Goal: Check status: Check status

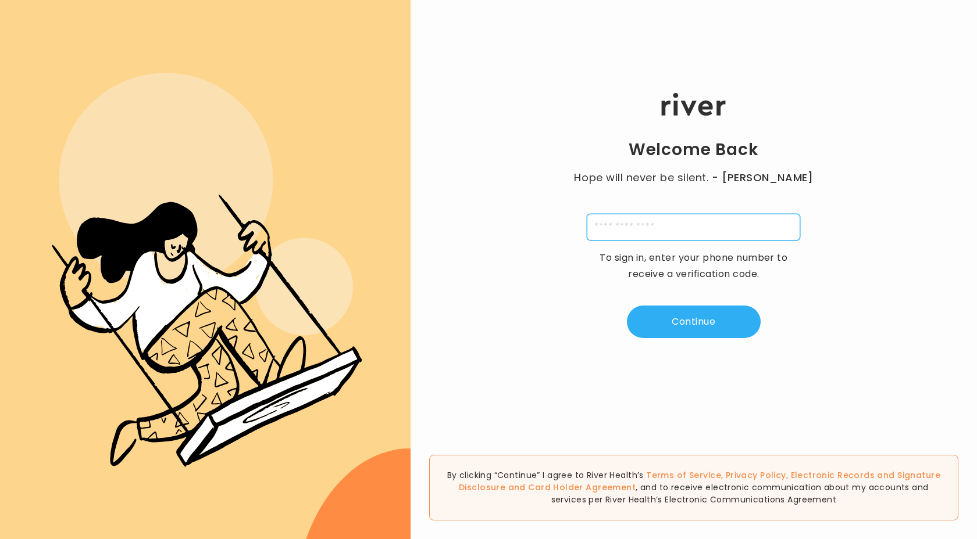
click at [762, 231] on input "tel" at bounding box center [692, 227] width 213 height 27
type input "**********"
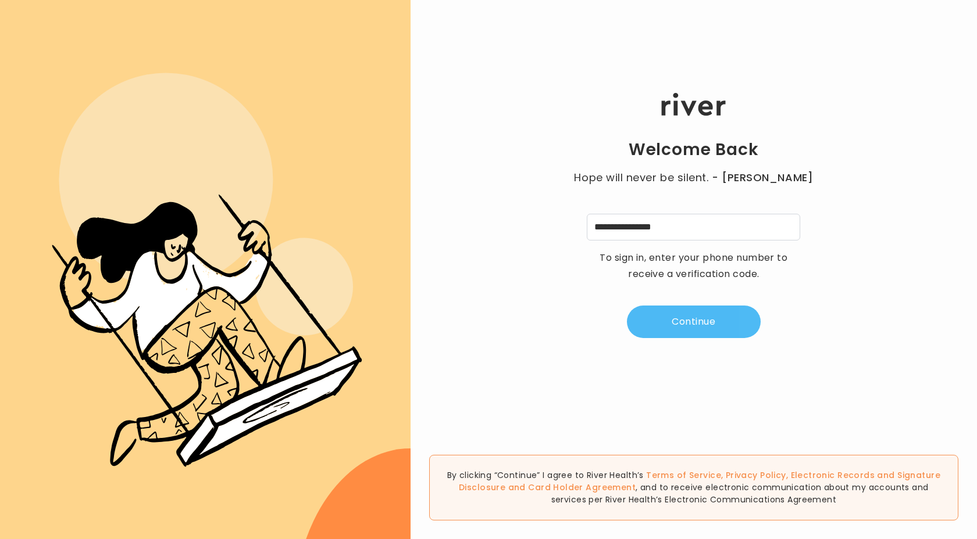
click at [728, 316] on button "Continue" at bounding box center [694, 322] width 134 height 33
type input "*"
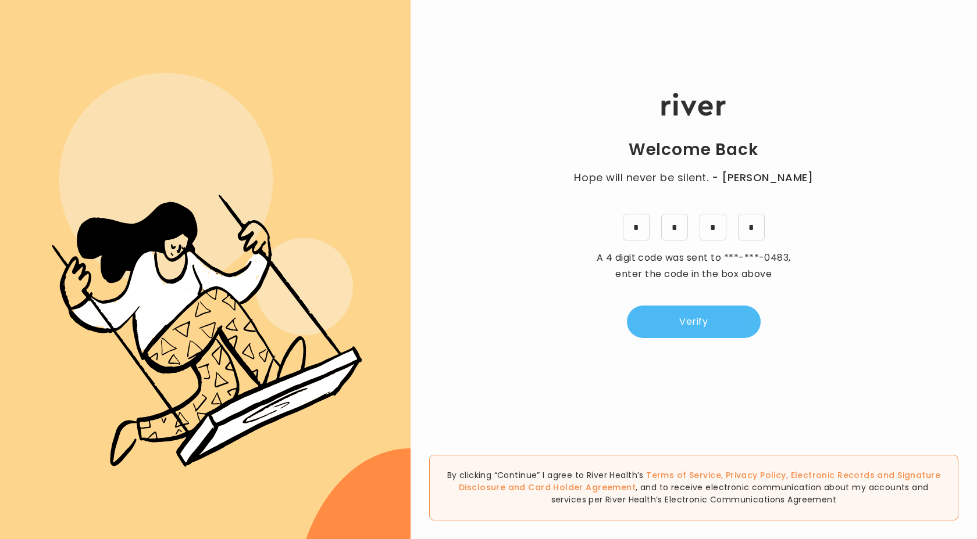
click at [718, 328] on button "Verify" at bounding box center [694, 322] width 134 height 33
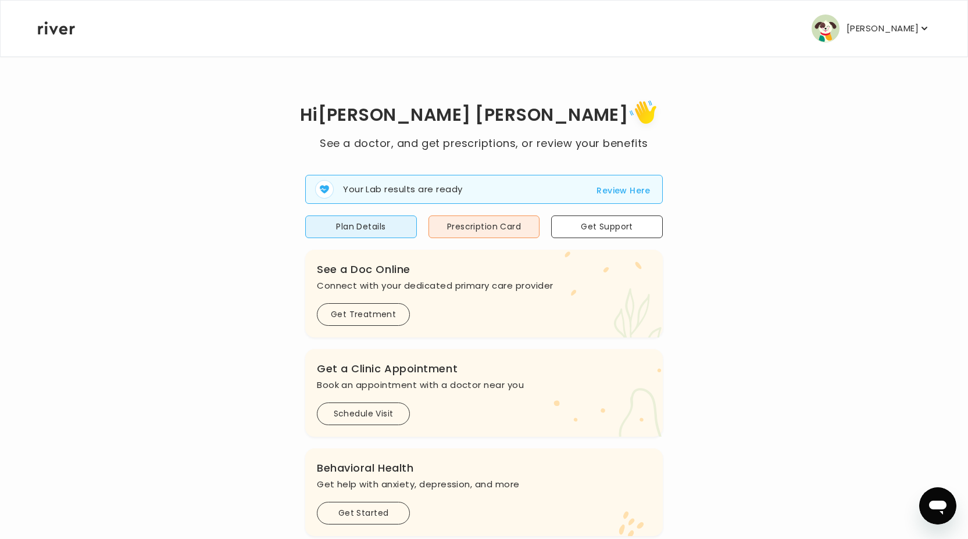
click at [610, 187] on button "Review Here" at bounding box center [623, 191] width 54 height 14
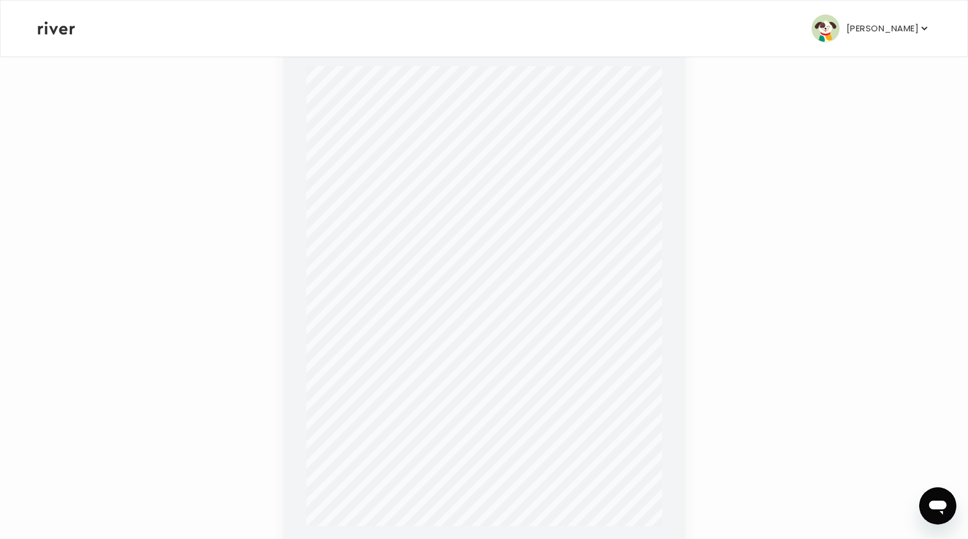
scroll to position [259, 0]
click at [771, 214] on div "Back Results CBC (includes Differential and Platelets), Comprehensive Metabolic…" at bounding box center [483, 208] width 893 height 822
click at [746, 146] on div "Back Results CBC (includes Differential and Platelets), Comprehensive Metabolic…" at bounding box center [483, 208] width 893 height 822
click at [724, 164] on div "Back Results CBC (includes Differential and Platelets), Comprehensive Metabolic…" at bounding box center [483, 208] width 893 height 822
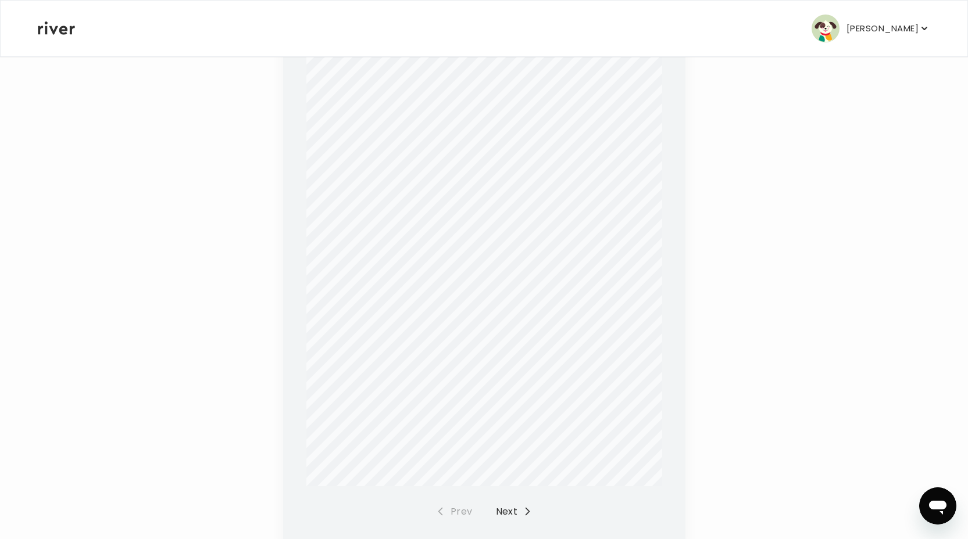
click at [512, 516] on button "Next" at bounding box center [514, 512] width 37 height 16
click at [780, 342] on div "Back Results CBC (includes Differential and Platelets), Comprehensive Metabolic…" at bounding box center [483, 259] width 893 height 822
click at [754, 340] on div "Back Results CBC (includes Differential and Platelets), Comprehensive Metabolic…" at bounding box center [483, 258] width 893 height 822
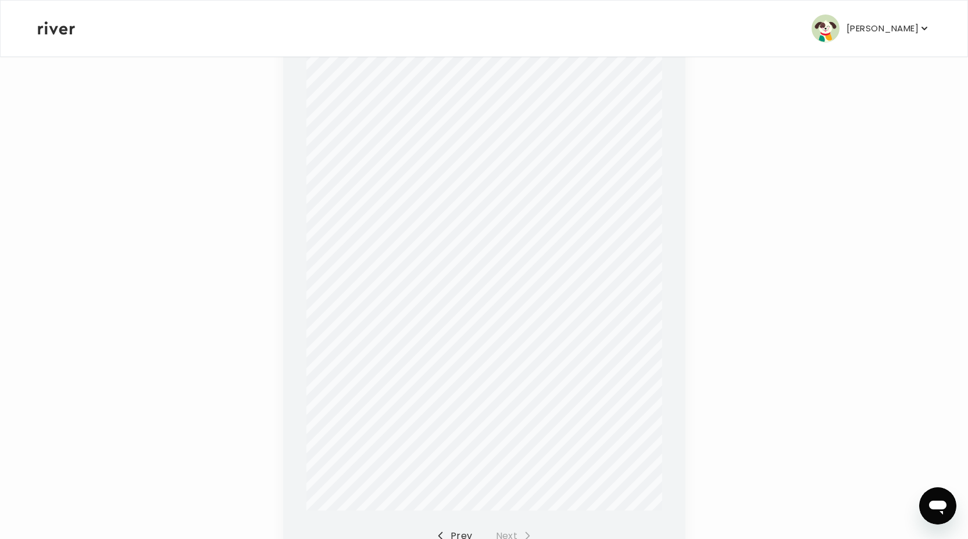
scroll to position [278, 0]
click at [457, 534] on button "Prev" at bounding box center [454, 536] width 37 height 16
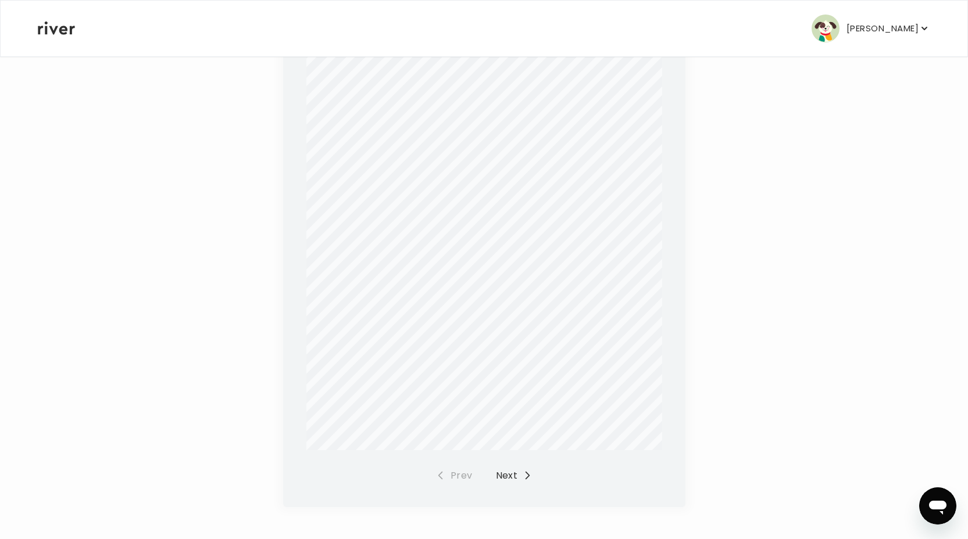
scroll to position [337, 0]
click at [520, 478] on button "Next" at bounding box center [514, 477] width 37 height 16
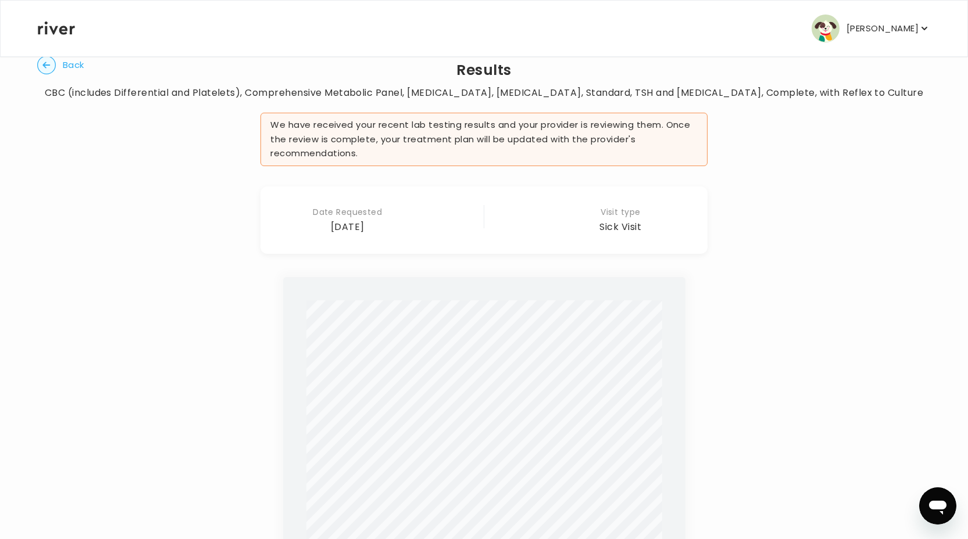
scroll to position [0, 0]
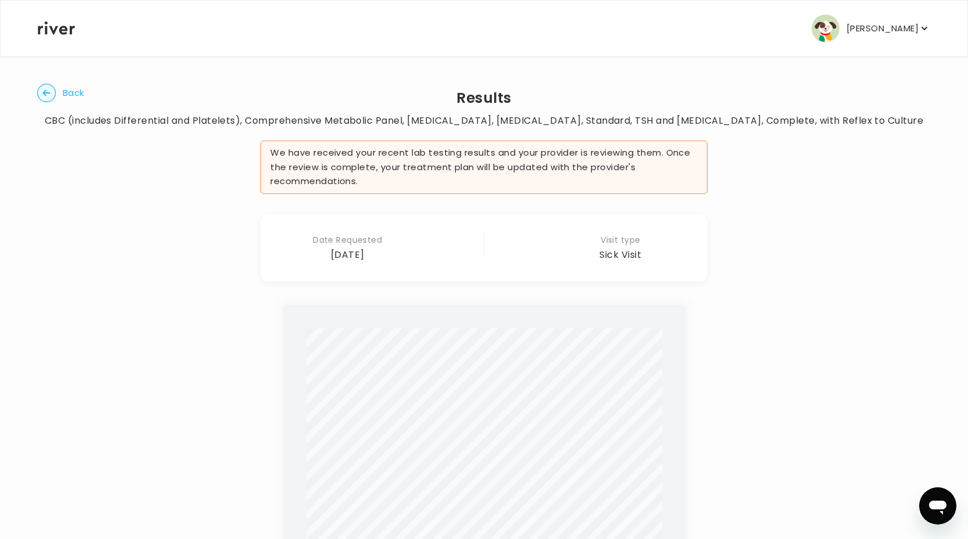
click at [45, 94] on circle "button" at bounding box center [47, 93] width 18 height 18
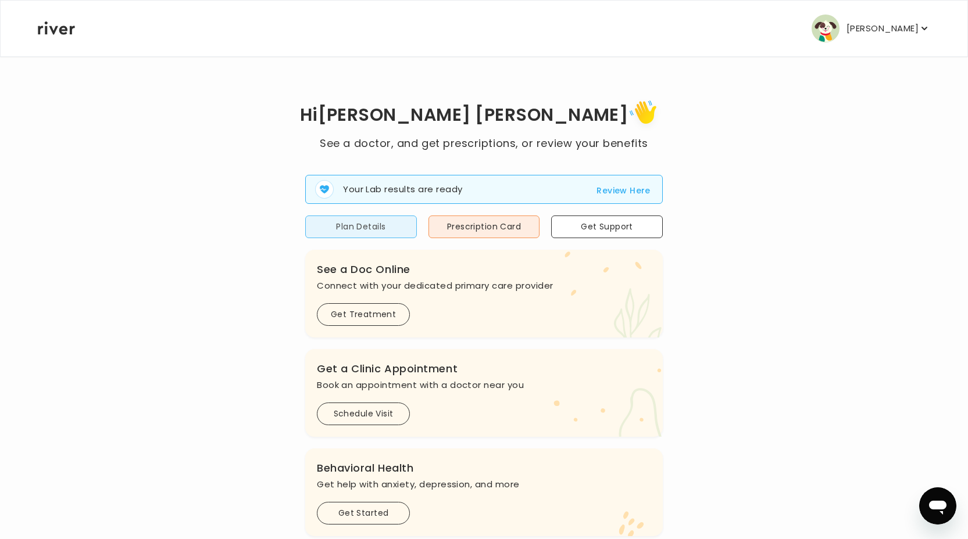
click at [329, 231] on button "Plan Details" at bounding box center [361, 227] width 112 height 23
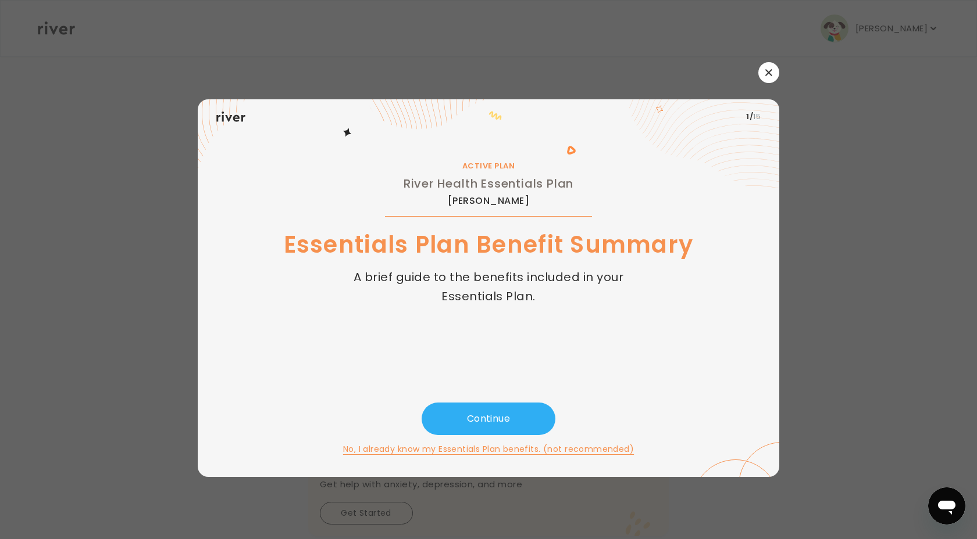
click at [765, 76] on icon "button" at bounding box center [768, 72] width 6 height 6
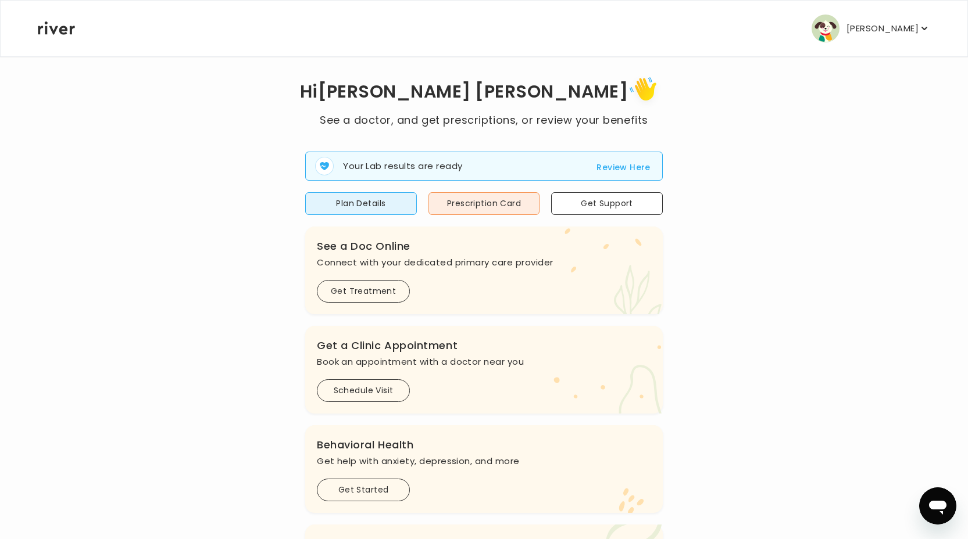
scroll to position [22, 0]
click at [641, 166] on button "Review Here" at bounding box center [623, 169] width 54 height 14
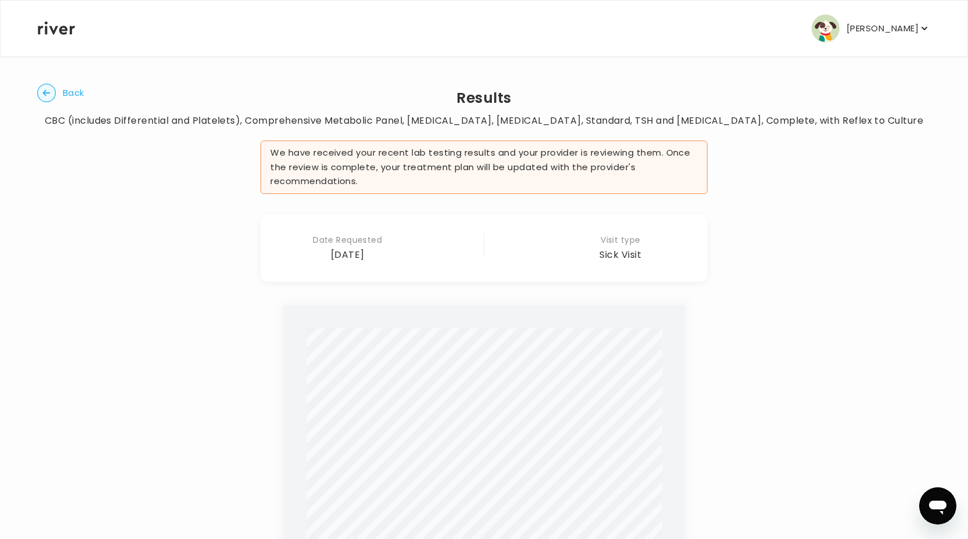
click at [69, 94] on span "Back" at bounding box center [74, 93] width 22 height 16
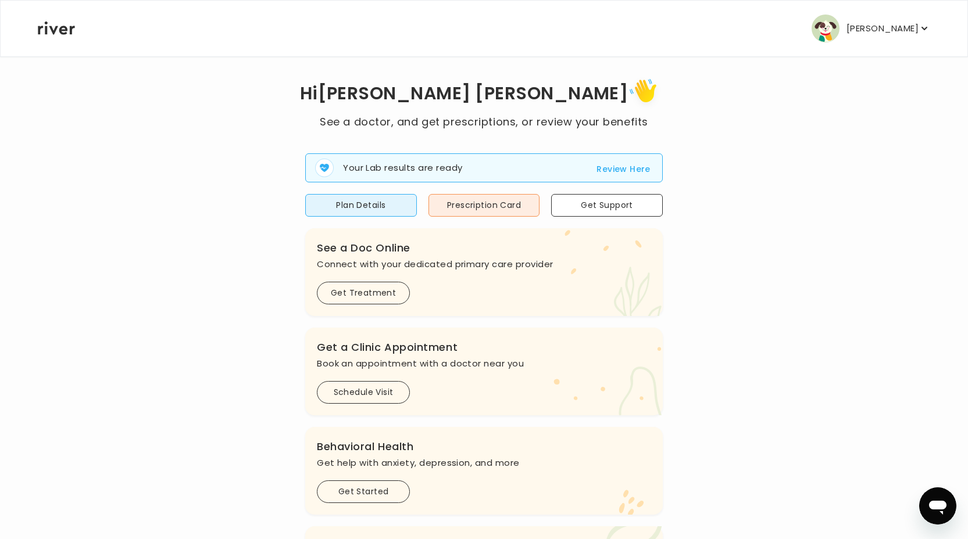
scroll to position [22, 0]
